Goal: Task Accomplishment & Management: Manage account settings

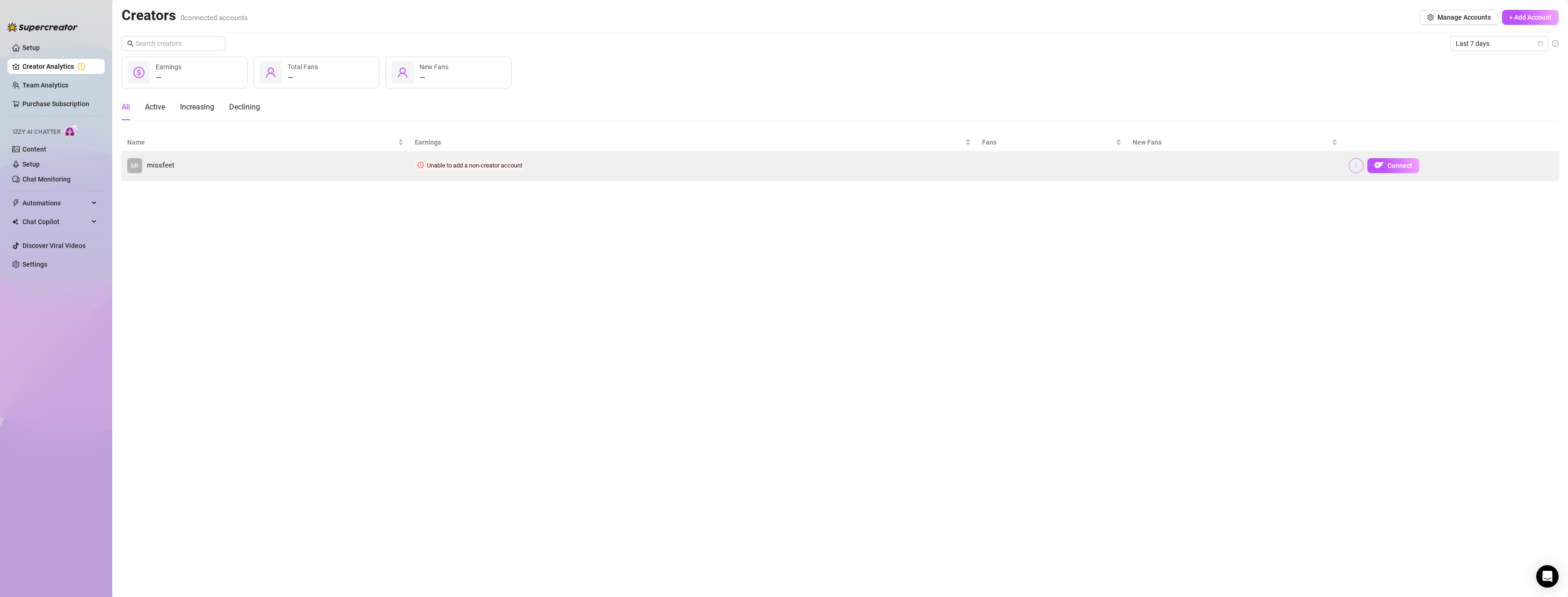
click at [1357, 167] on icon "more" at bounding box center [1356, 165] width 7 height 7
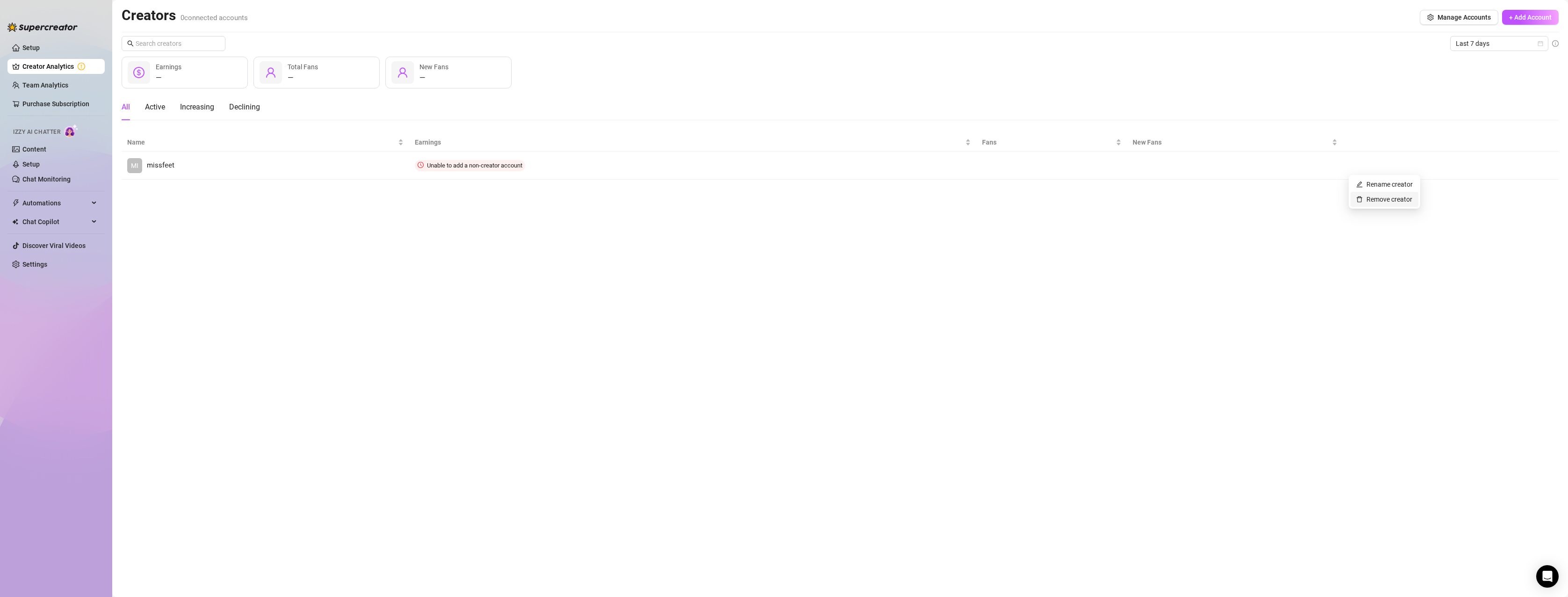
click at [1376, 196] on link "Remove creator" at bounding box center [1384, 199] width 56 height 7
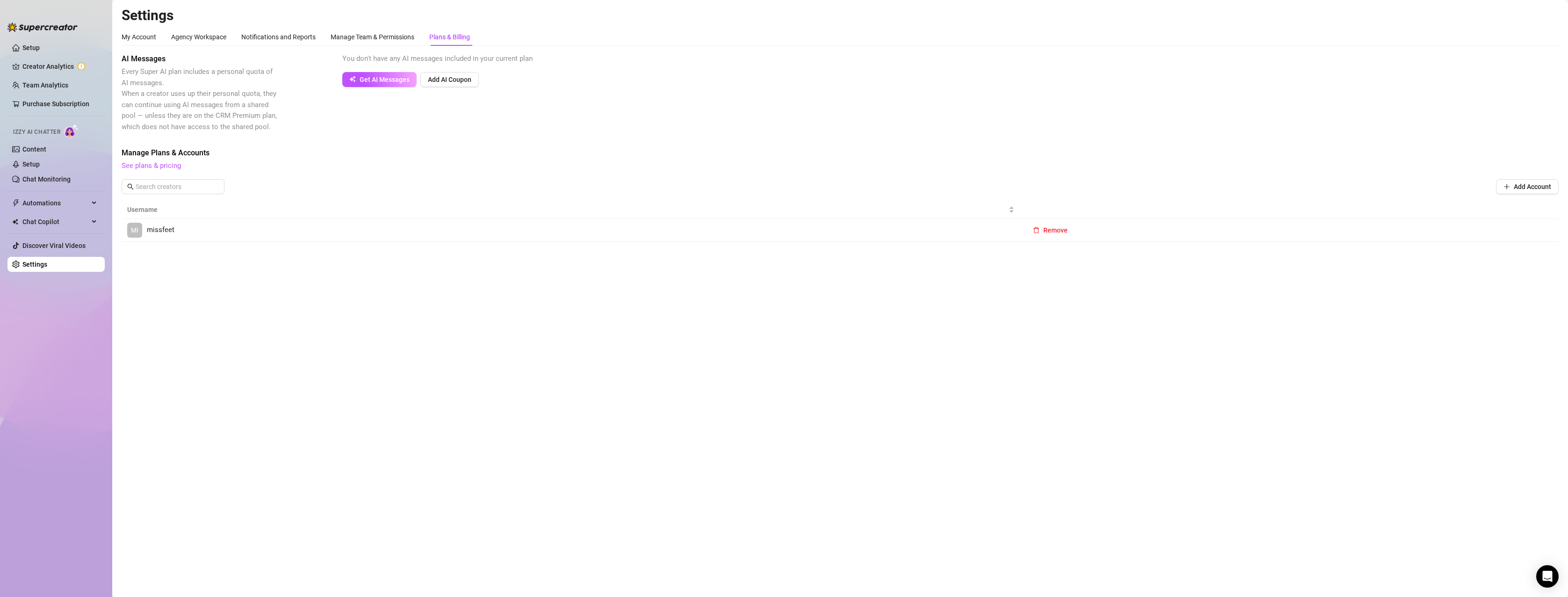
click at [1035, 222] on td "Remove" at bounding box center [1289, 231] width 539 height 23
click at [1045, 232] on span "Remove" at bounding box center [1055, 230] width 24 height 7
click at [1110, 207] on span "OK" at bounding box center [1113, 206] width 9 height 7
click at [28, 44] on link "Setup" at bounding box center [31, 48] width 17 height 7
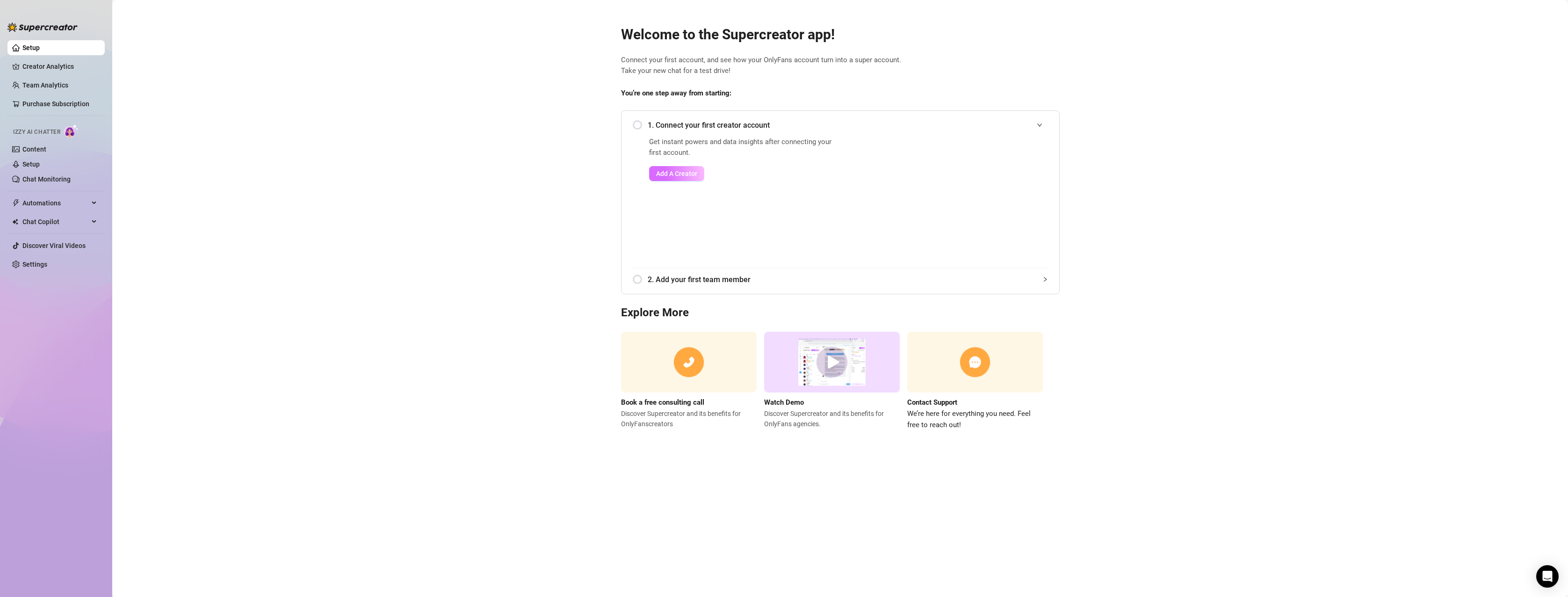
click at [689, 172] on span "Add A Creator" at bounding box center [677, 174] width 41 height 7
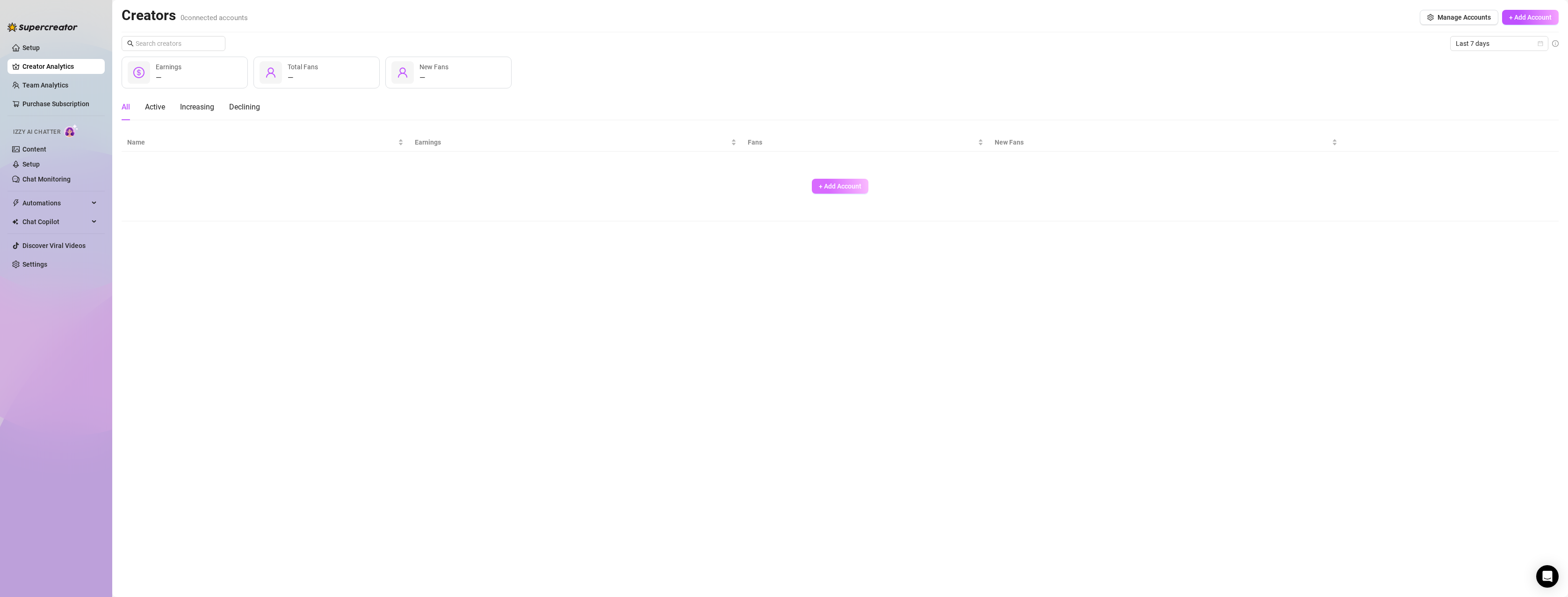
click at [862, 191] on button "+ Add Account" at bounding box center [840, 186] width 57 height 15
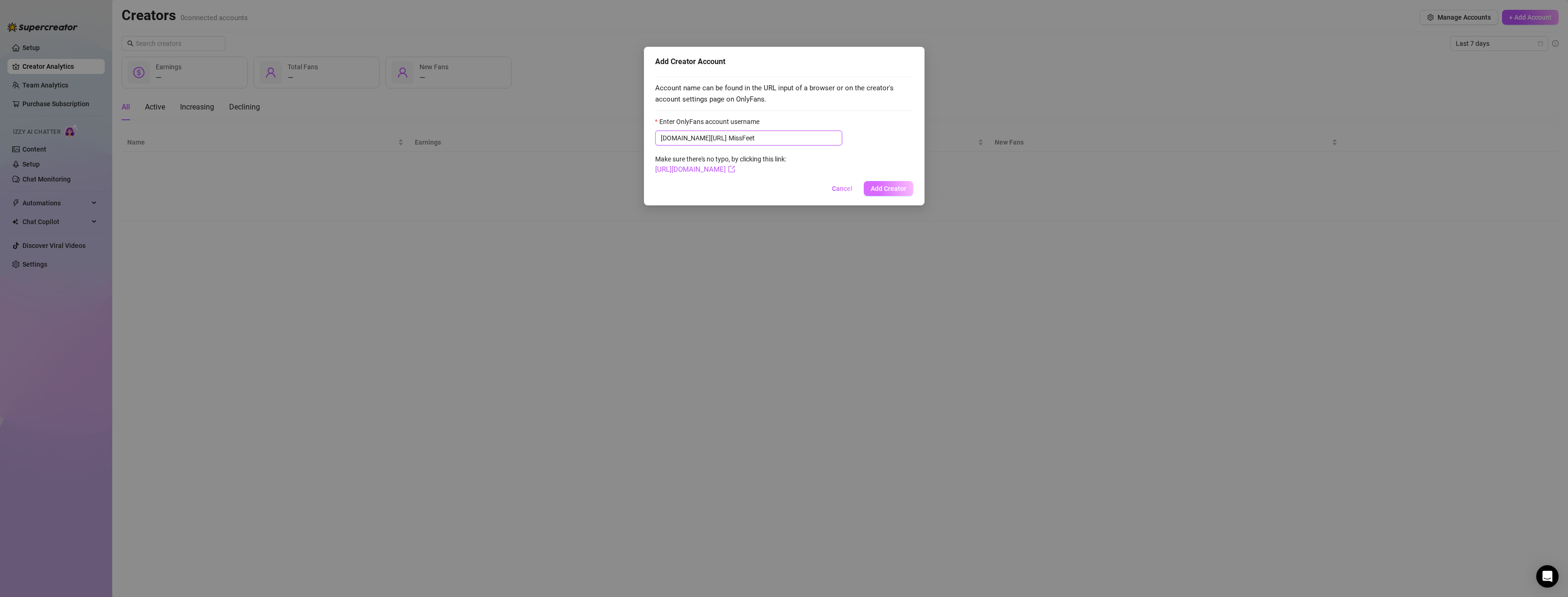
type input "MissFeet"
click at [890, 188] on span "Add Creator" at bounding box center [889, 188] width 35 height 7
